Goal: Transaction & Acquisition: Purchase product/service

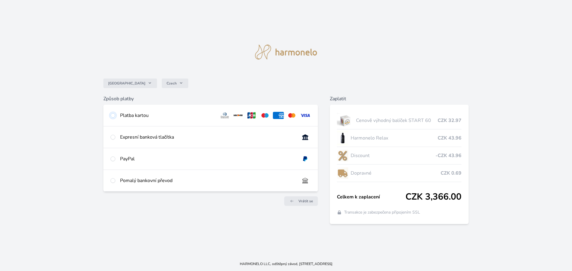
click at [113, 116] on input "radio" at bounding box center [113, 115] width 5 height 5
radio input "true"
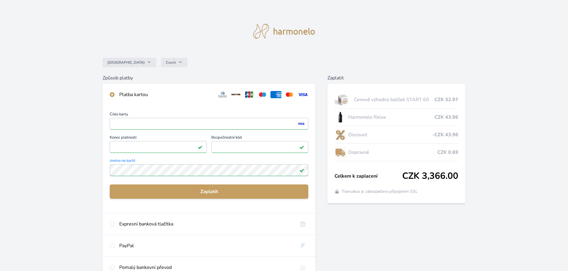
click at [77, 197] on div "Česko Czech Způsob platby Platba kartou Číslo karty <p>Your browser does not su…" at bounding box center [284, 155] width 568 height 310
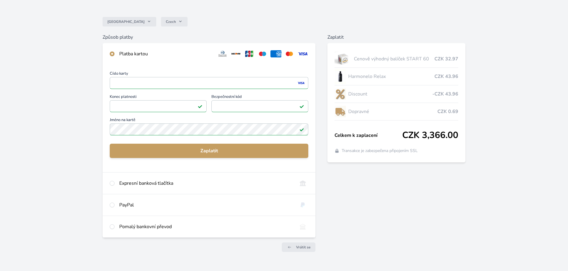
scroll to position [53, 0]
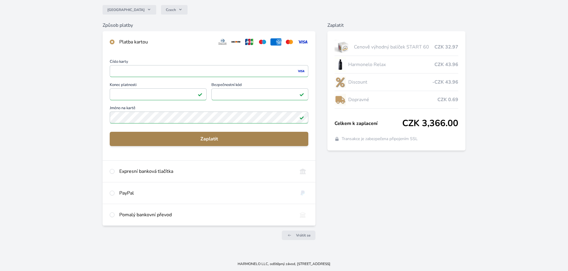
click at [240, 139] on span "Zaplatit" at bounding box center [208, 139] width 189 height 7
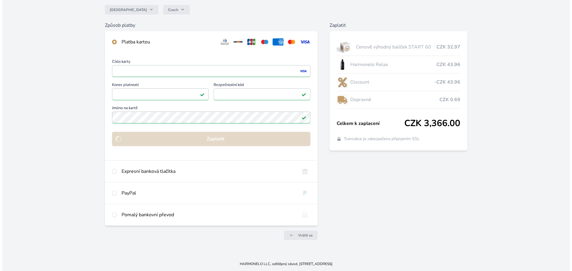
scroll to position [0, 0]
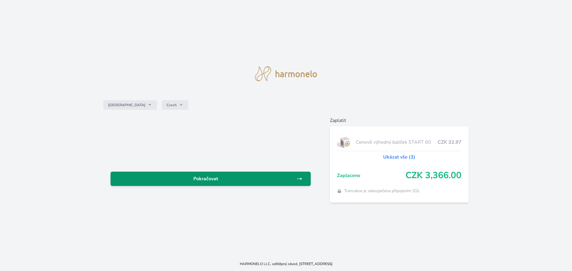
click at [206, 182] on span "Pokračovat" at bounding box center [205, 178] width 181 height 7
